Goal: Information Seeking & Learning: Learn about a topic

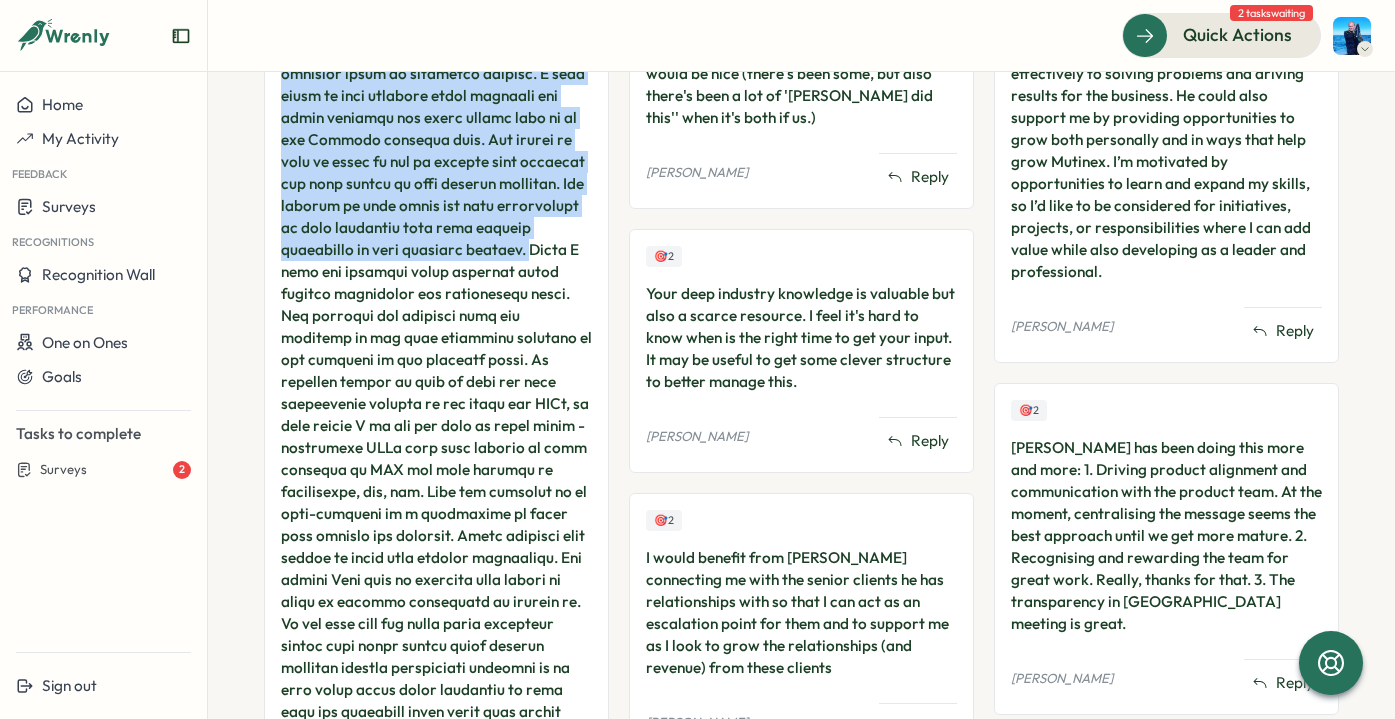
scroll to position [1077, 0]
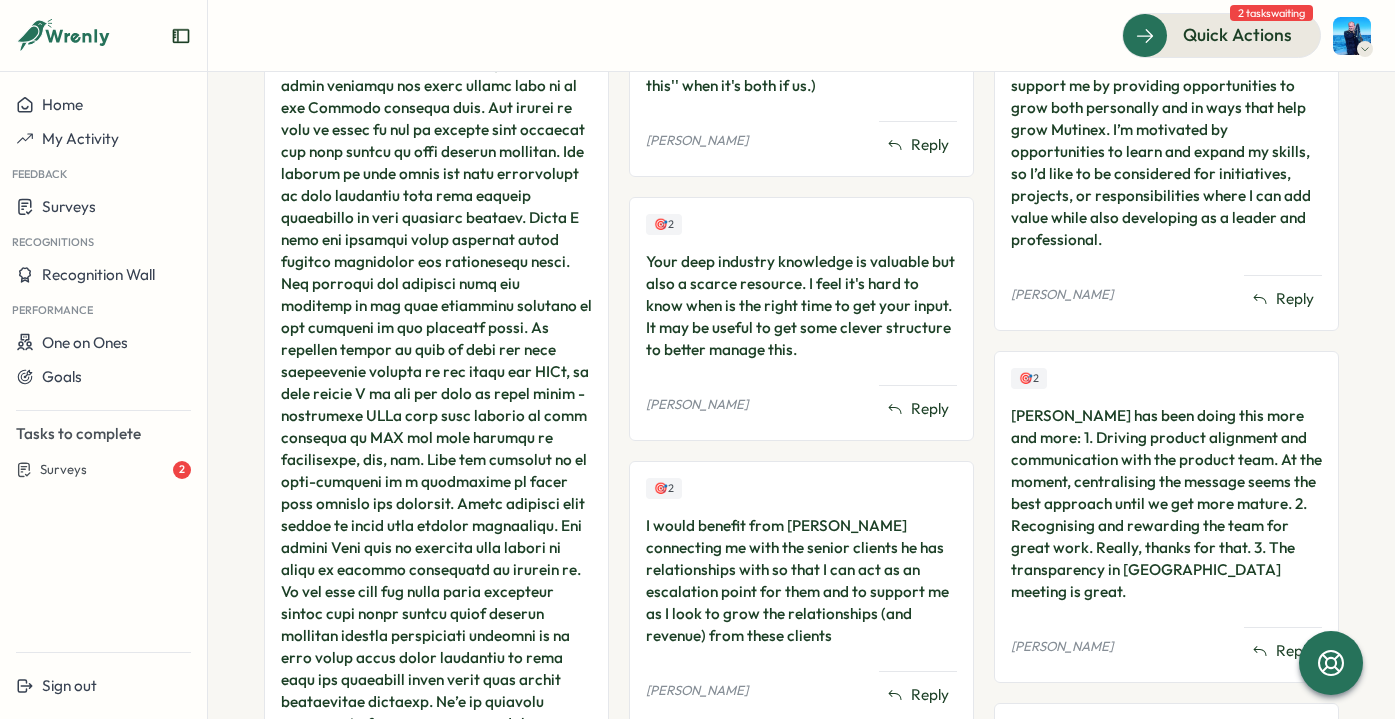
click at [1196, 473] on div "[PERSON_NAME] has been doing this more and more: 1. Driving product alignment a…" at bounding box center [1166, 504] width 311 height 198
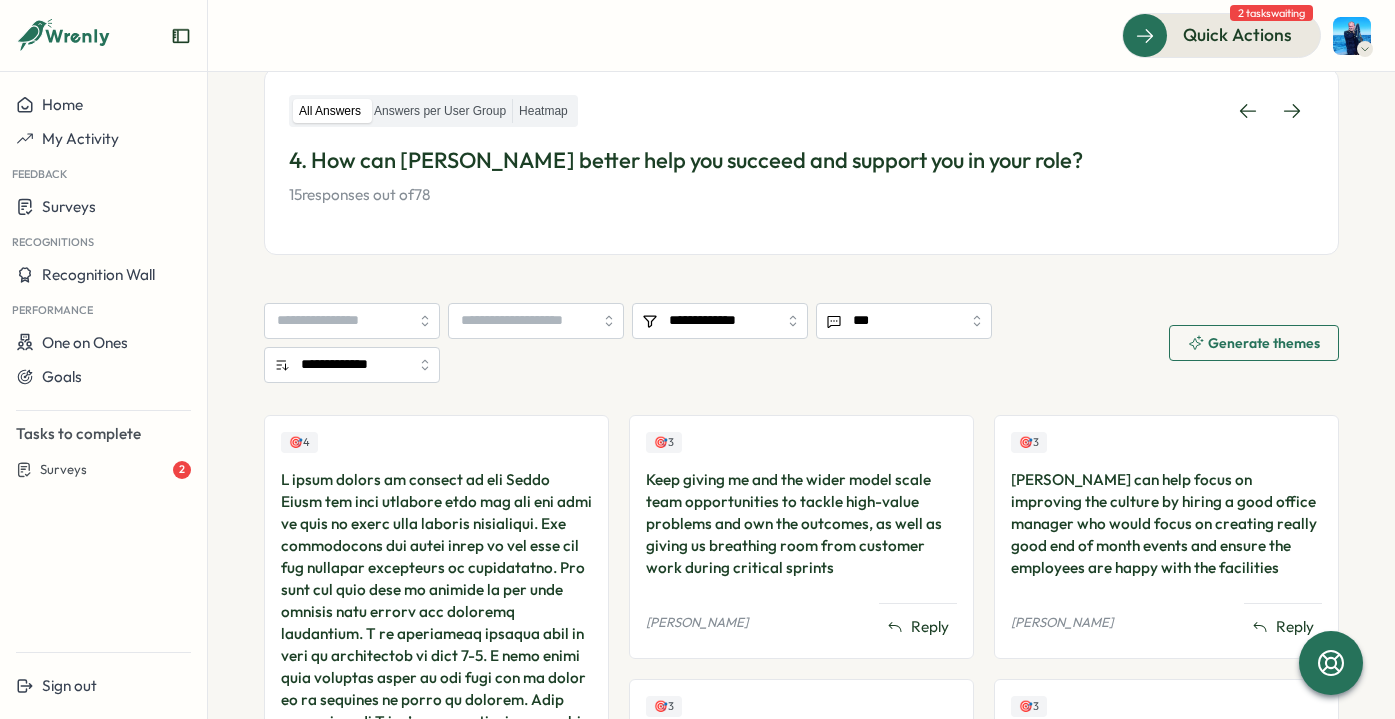
scroll to position [0, 0]
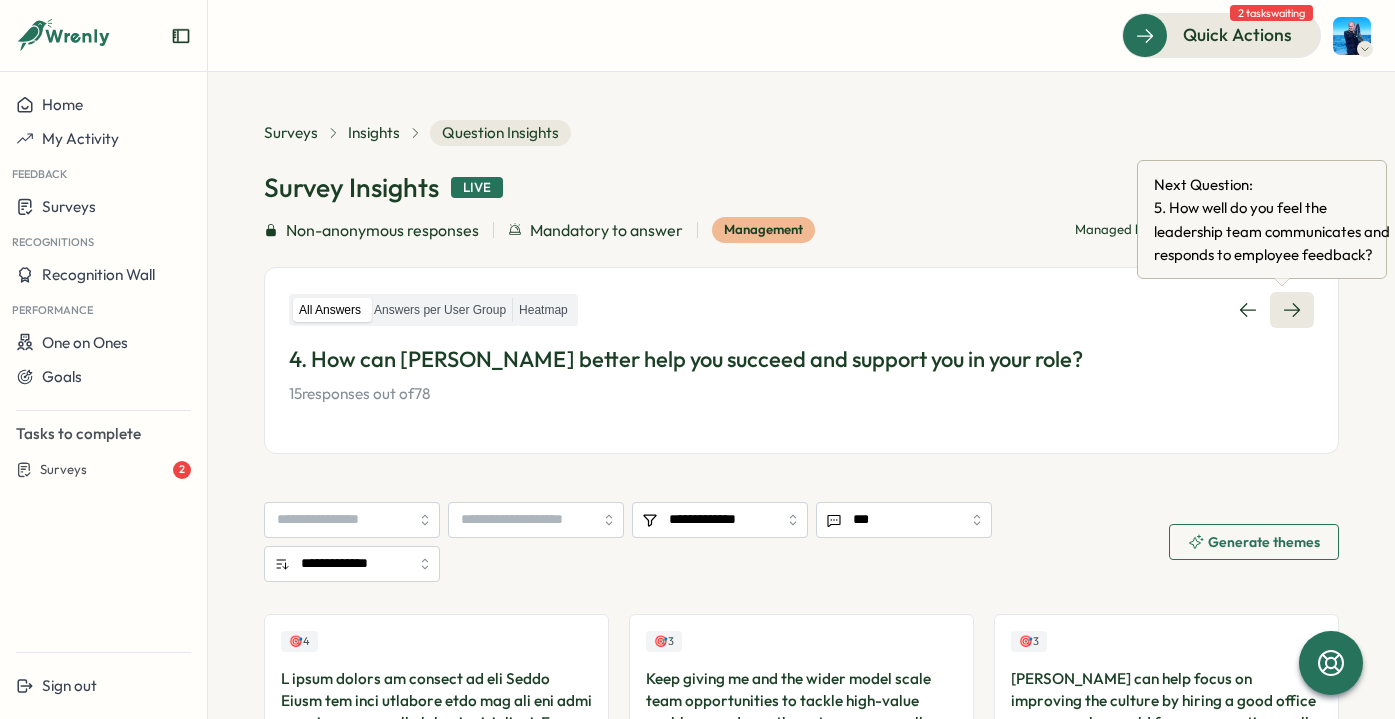
click at [1296, 312] on link at bounding box center [1292, 310] width 44 height 36
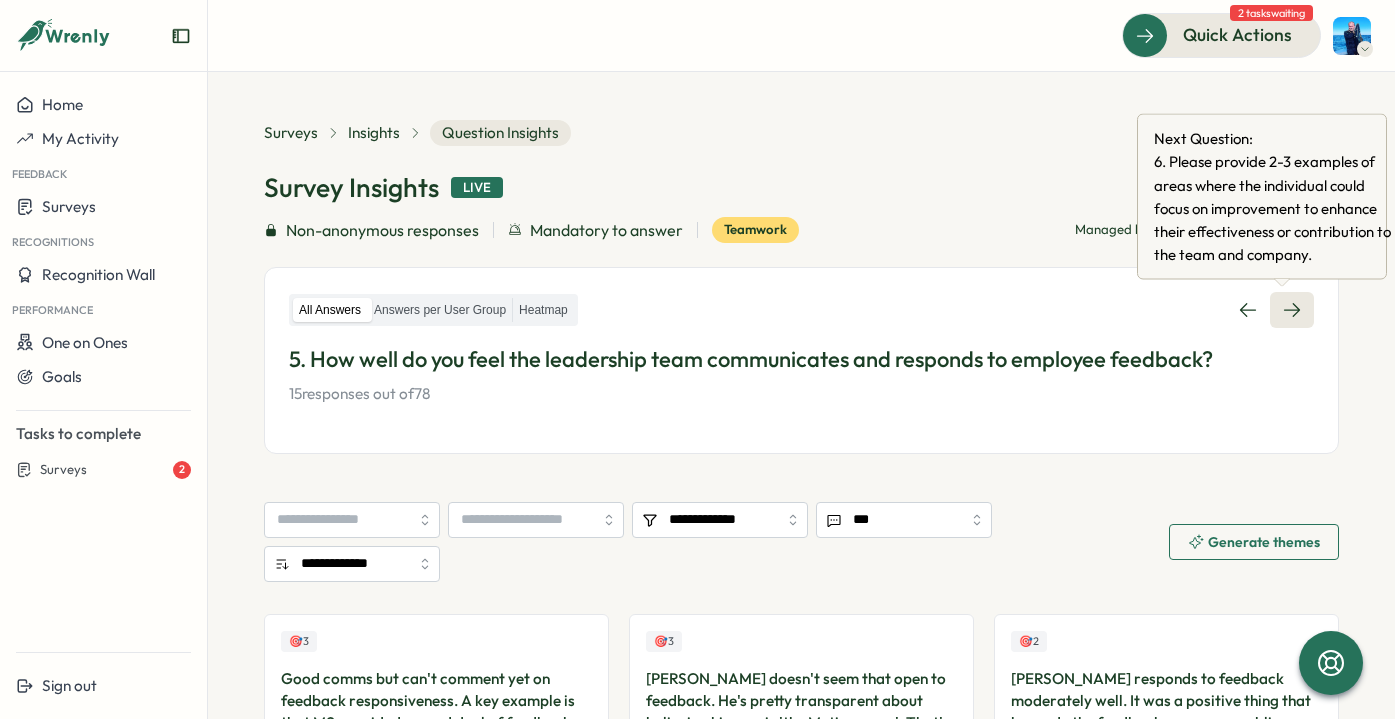
click at [1296, 308] on link at bounding box center [1292, 310] width 44 height 36
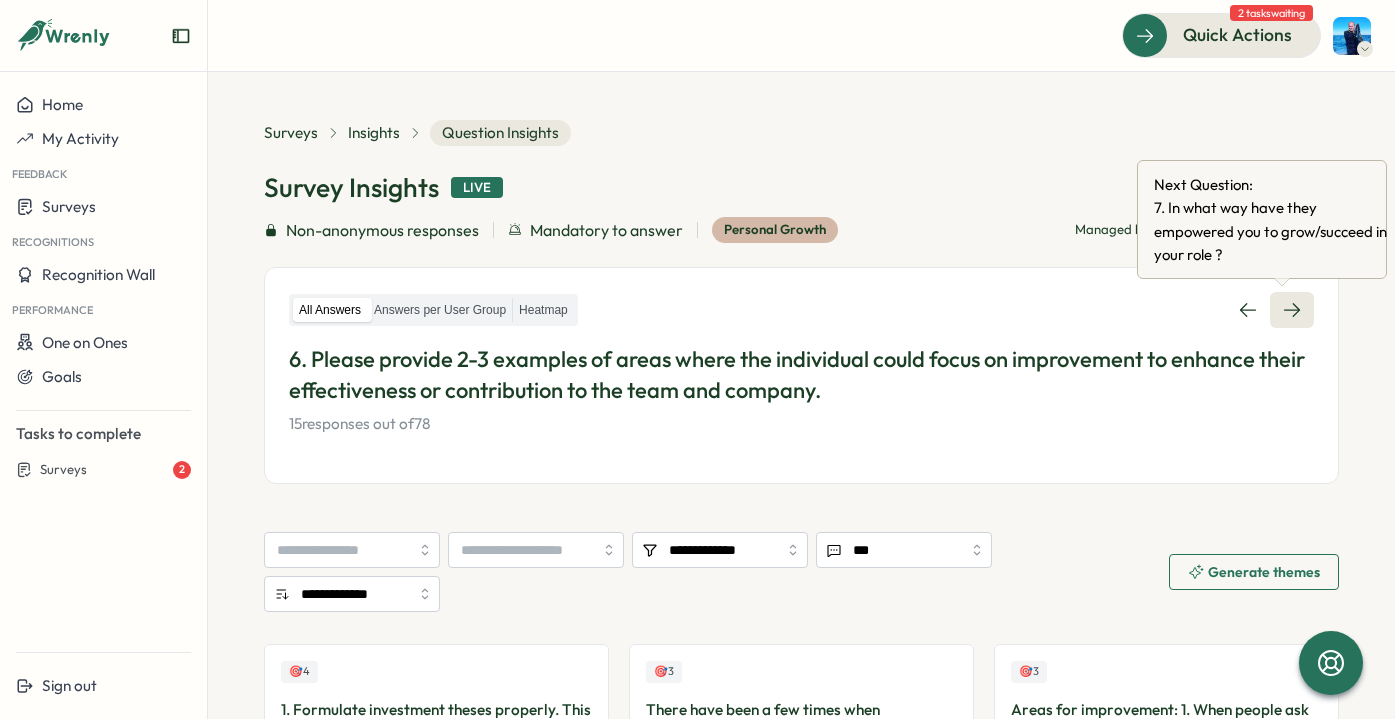
click at [1278, 324] on link at bounding box center [1292, 310] width 44 height 36
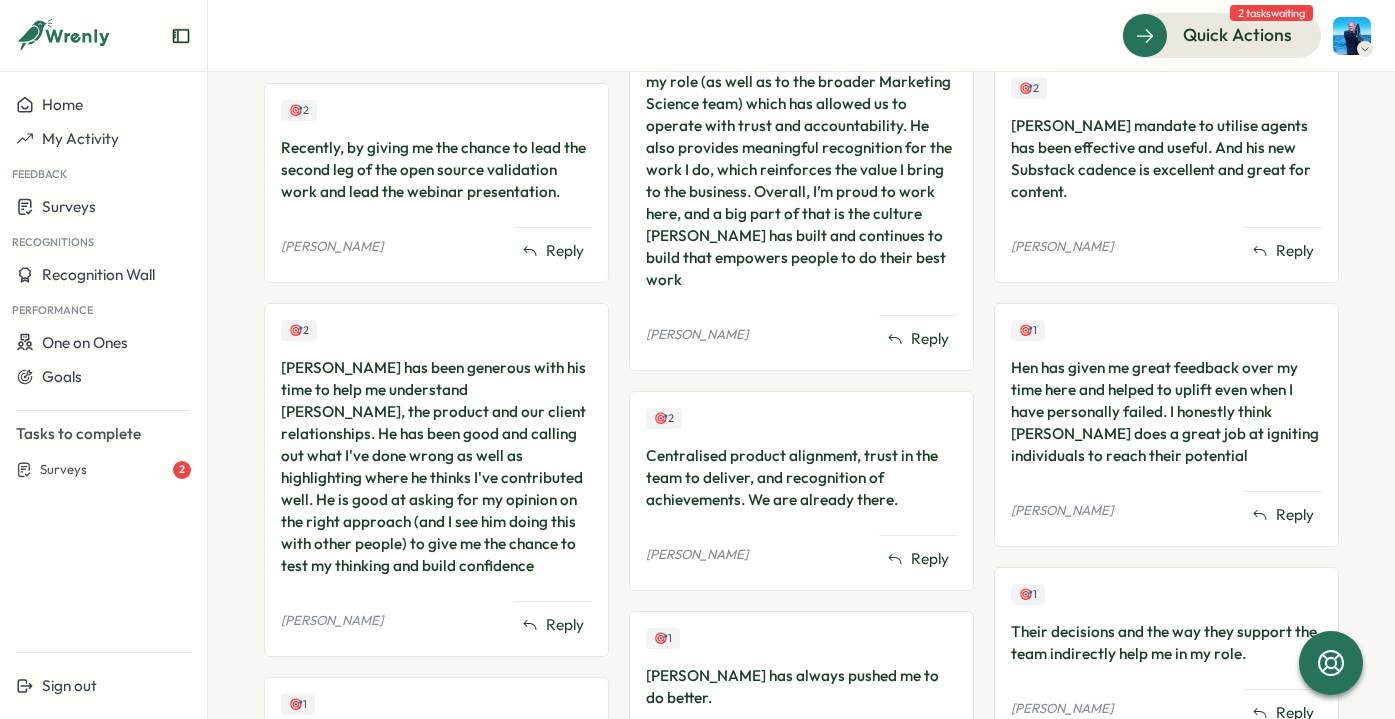
scroll to position [1018, 0]
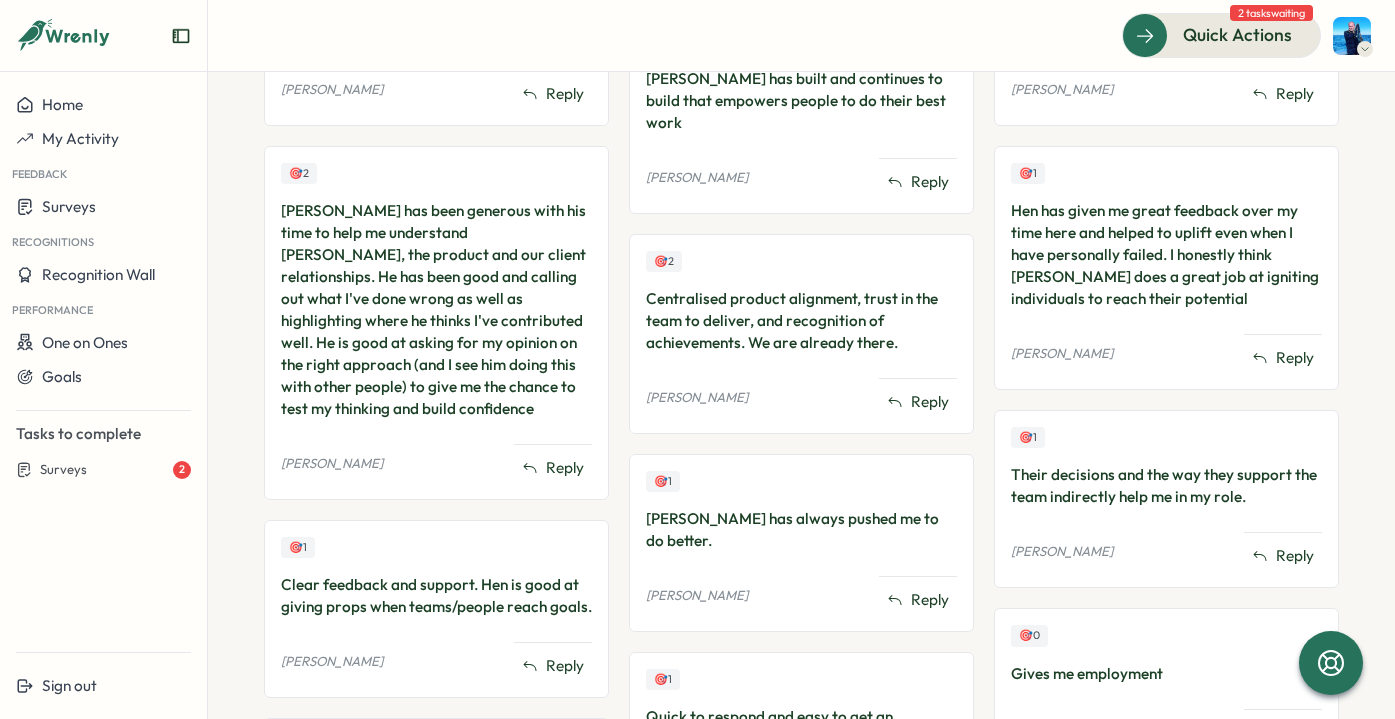
click at [1199, 244] on div "Hen has given me great feedback over my time here and helped to uplift even whe…" at bounding box center [1166, 255] width 311 height 110
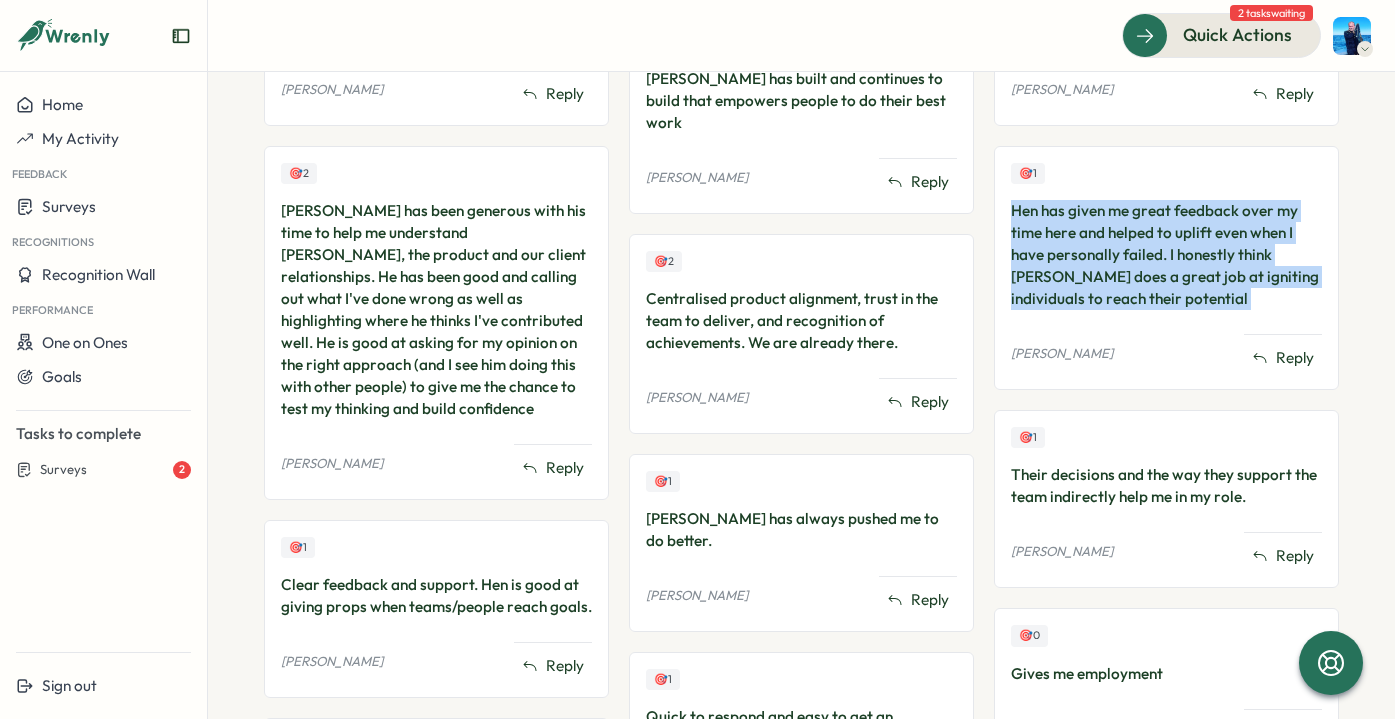
click at [1199, 244] on div "Hen has given me great feedback over my time here and helped to uplift even whe…" at bounding box center [1166, 255] width 311 height 110
copy div "Hen has given me great feedback over my time here and helped to uplift even whe…"
